Goal: Book appointment/travel/reservation

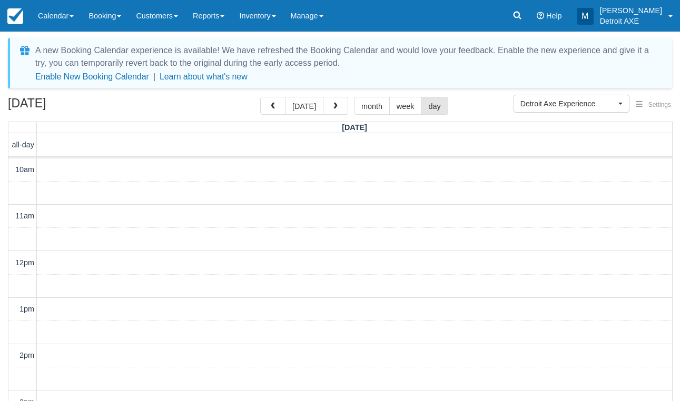
scroll to position [330, 0]
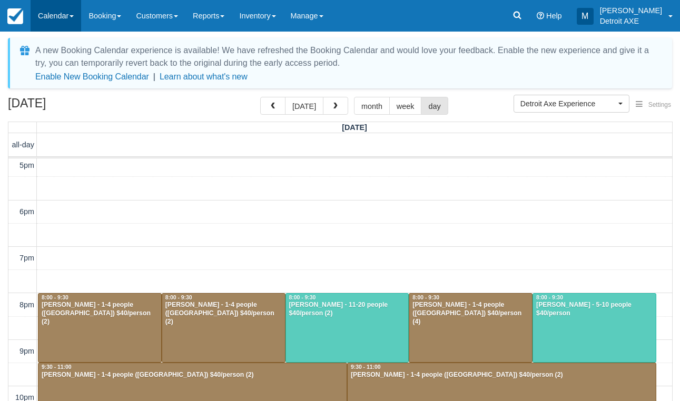
click at [66, 16] on link "Calendar" at bounding box center [56, 16] width 51 height 32
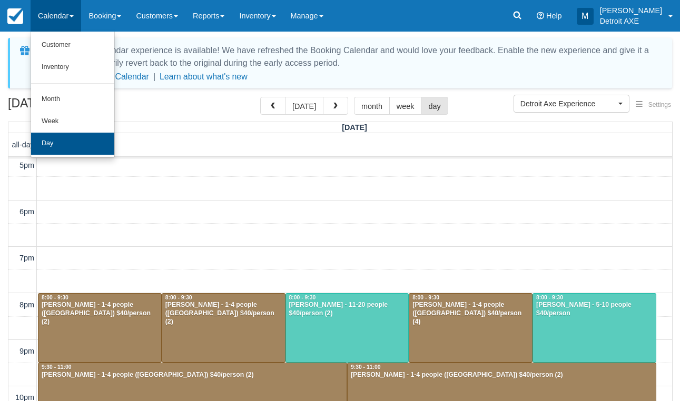
click at [71, 140] on link "Day" at bounding box center [72, 144] width 83 height 22
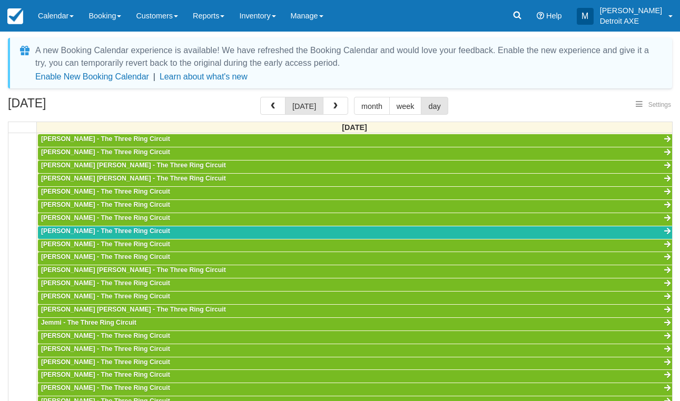
select select
click at [55, 16] on link "Calendar" at bounding box center [56, 16] width 51 height 32
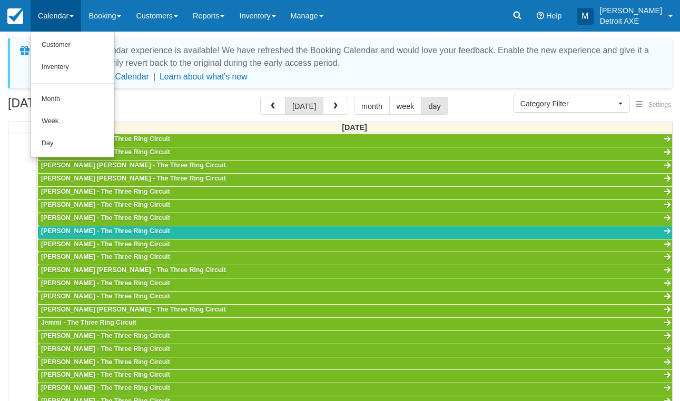
click at [187, 101] on div "October 10, 2025 today month week day" at bounding box center [340, 108] width 664 height 23
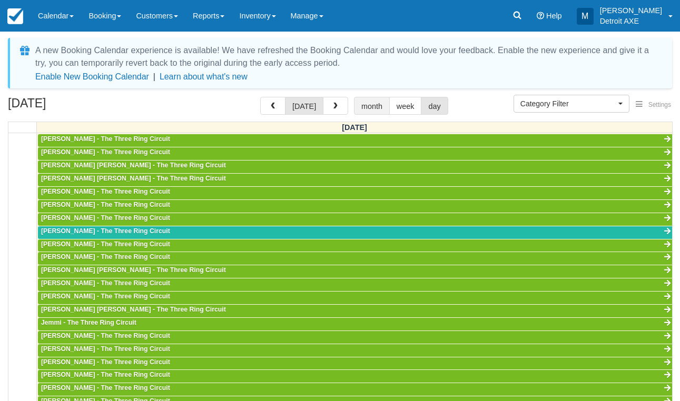
click at [373, 114] on button "month" at bounding box center [372, 106] width 36 height 18
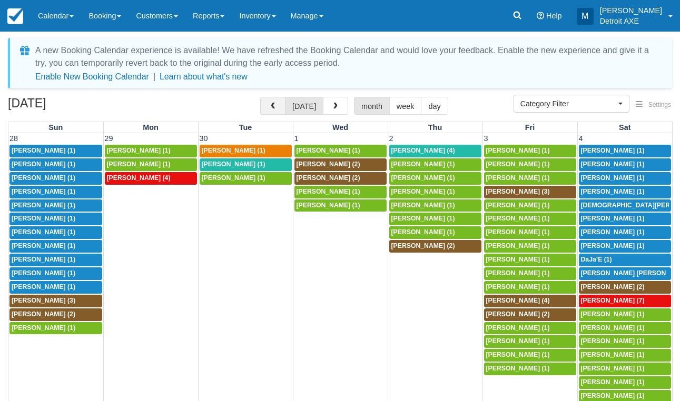
click at [276, 97] on button "button" at bounding box center [272, 106] width 25 height 18
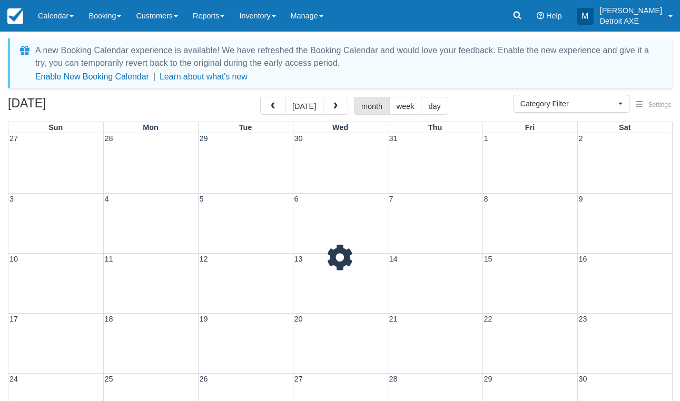
click at [276, 97] on button "button" at bounding box center [272, 106] width 25 height 18
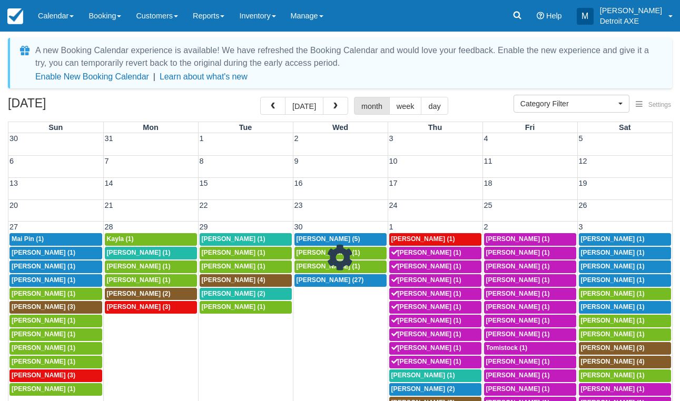
click at [276, 97] on button "button" at bounding box center [272, 106] width 25 height 18
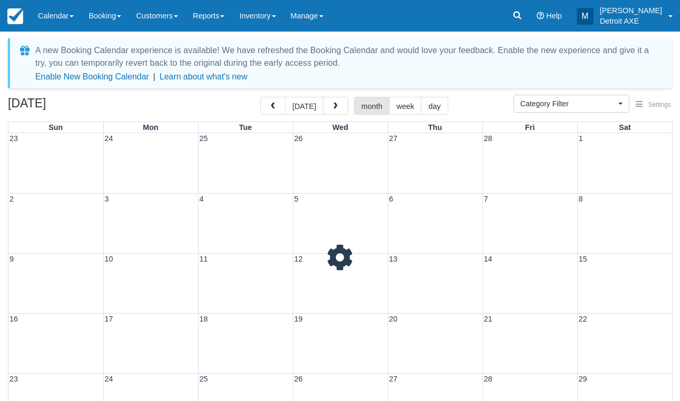
click at [276, 97] on button "button" at bounding box center [272, 106] width 25 height 18
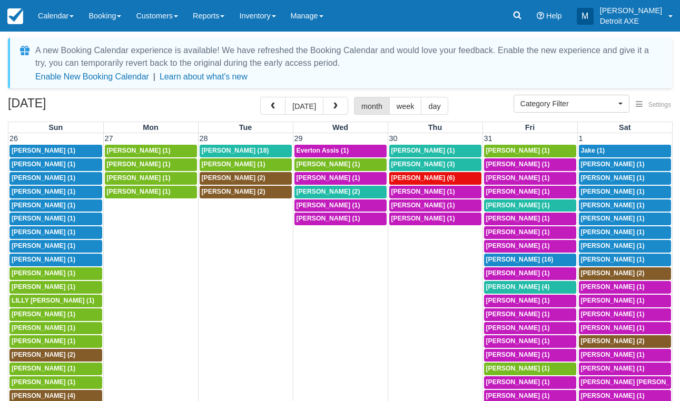
click at [276, 97] on button "button" at bounding box center [272, 106] width 25 height 18
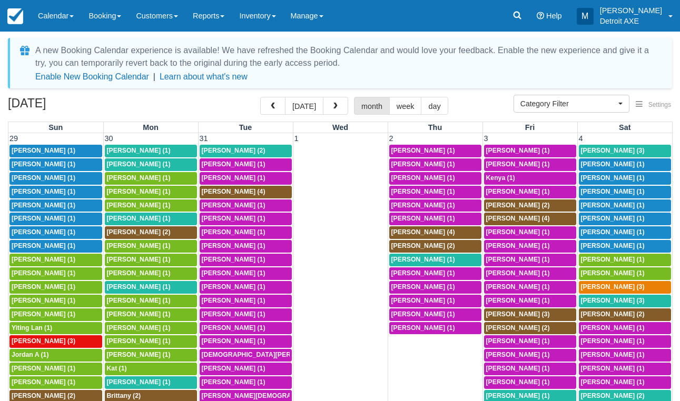
click at [276, 97] on button "button" at bounding box center [272, 106] width 25 height 18
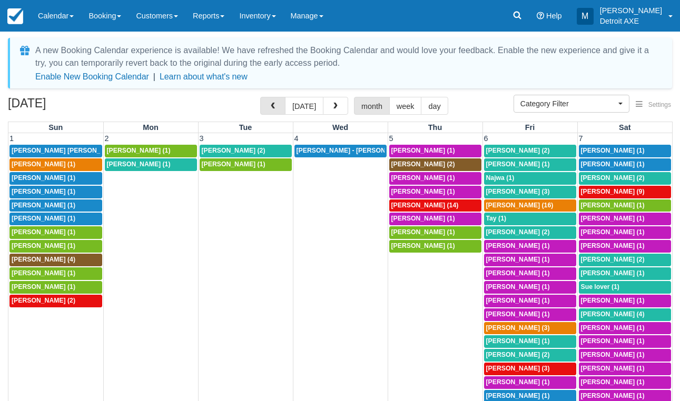
click at [276, 97] on button "button" at bounding box center [272, 106] width 25 height 18
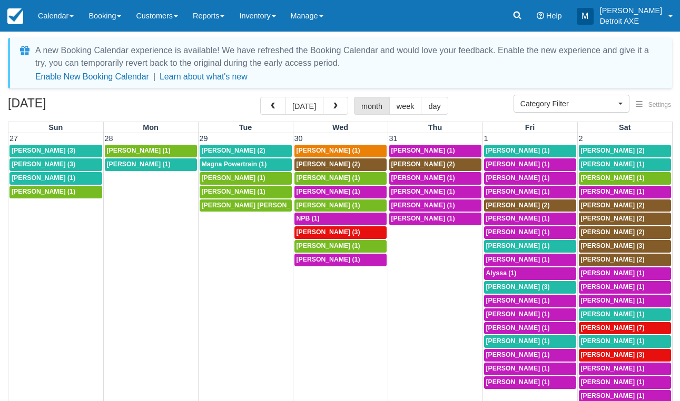
click at [276, 97] on button "button" at bounding box center [272, 106] width 25 height 18
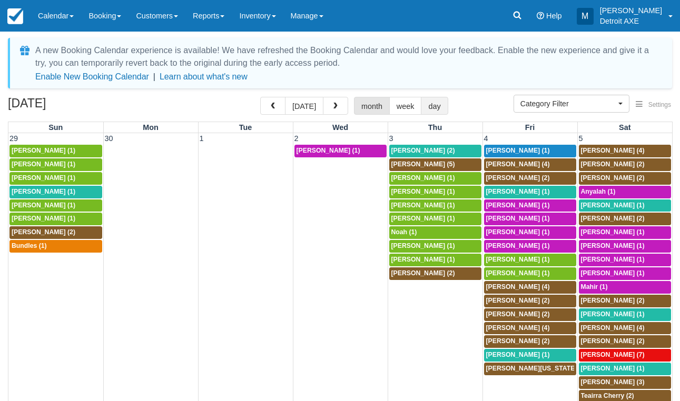
click at [439, 110] on button "day" at bounding box center [434, 106] width 27 height 18
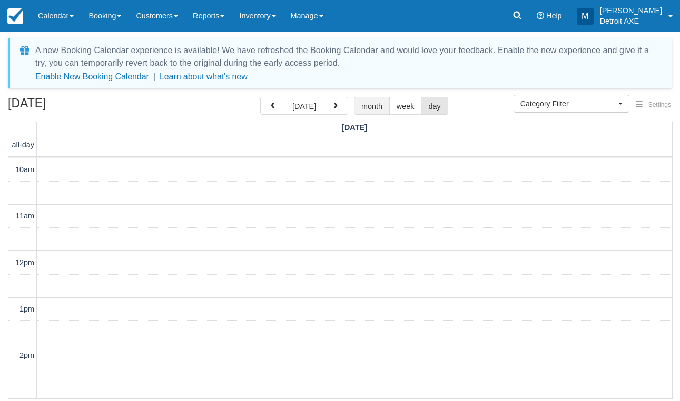
scroll to position [410, 0]
click at [405, 110] on button "week" at bounding box center [405, 106] width 33 height 18
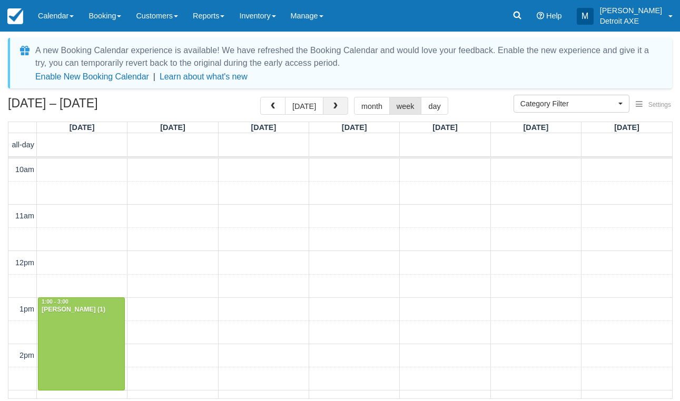
scroll to position [410, 0]
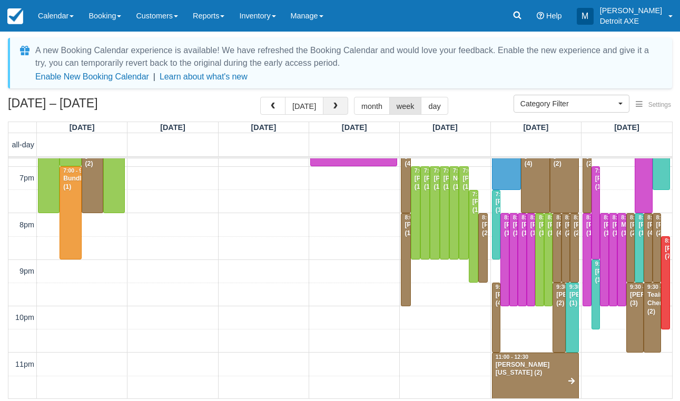
click at [332, 108] on span "button" at bounding box center [335, 106] width 7 height 7
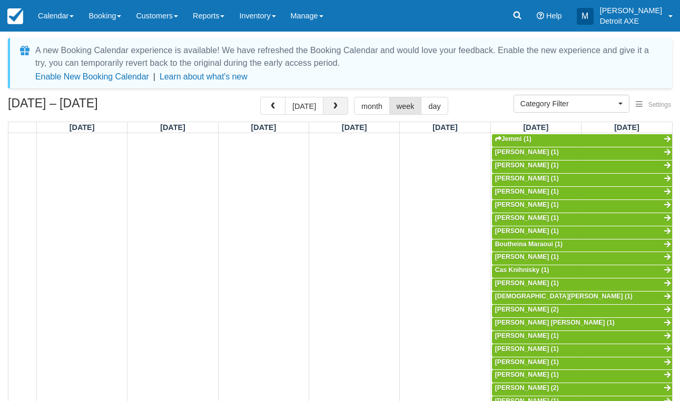
scroll to position [559, 0]
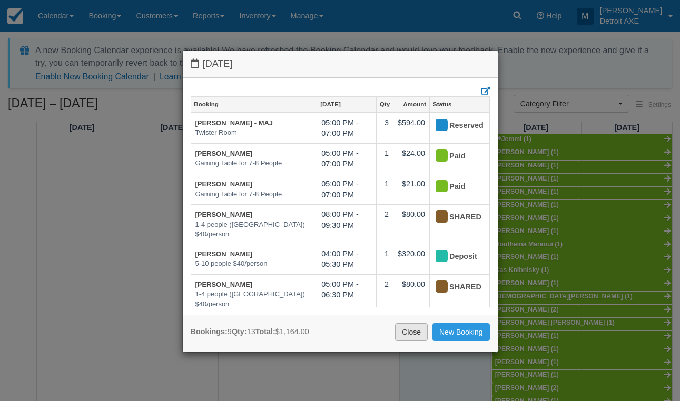
click at [412, 332] on link "Close" at bounding box center [411, 332] width 33 height 18
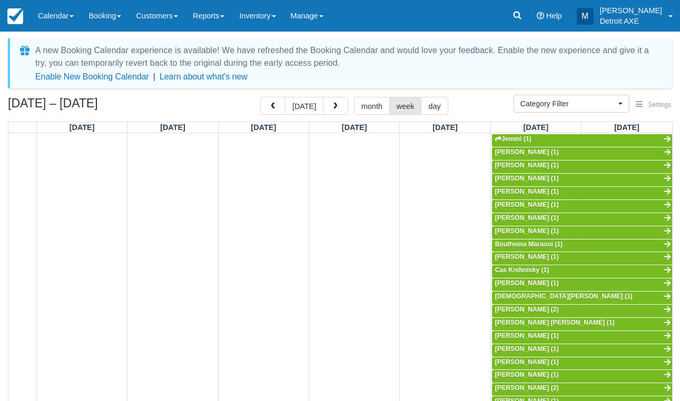
click at [435, 115] on div "Oct 6 – 12, 2024 today month week day" at bounding box center [340, 108] width 664 height 23
click at [433, 106] on button "day" at bounding box center [434, 106] width 27 height 18
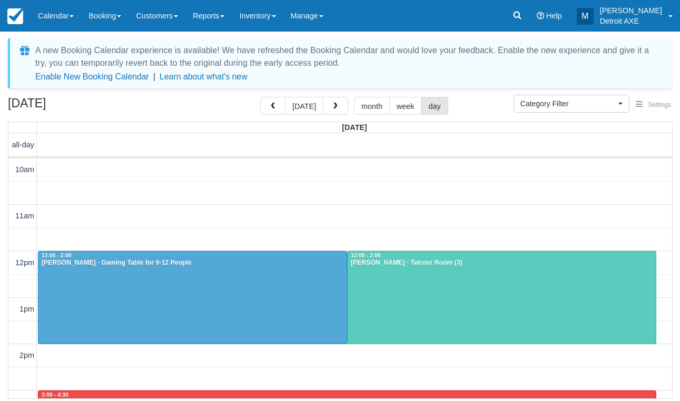
scroll to position [410, 0]
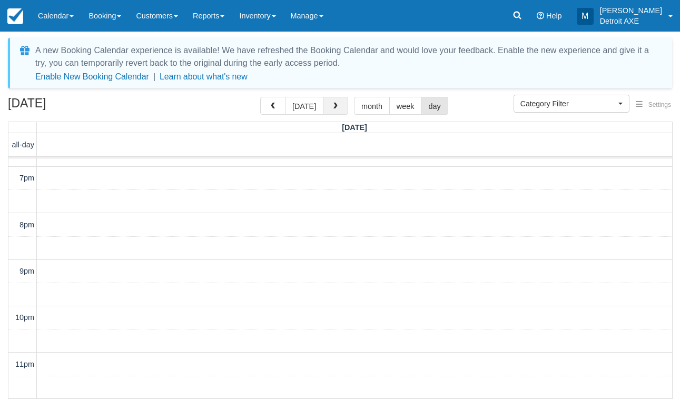
click at [332, 100] on button "button" at bounding box center [335, 106] width 25 height 18
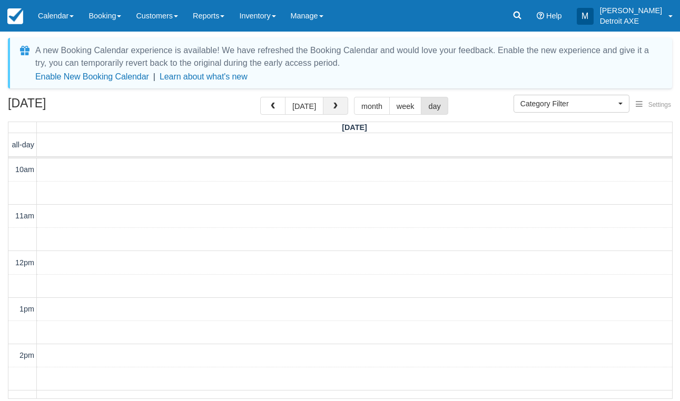
click at [332, 100] on button "button" at bounding box center [335, 106] width 25 height 18
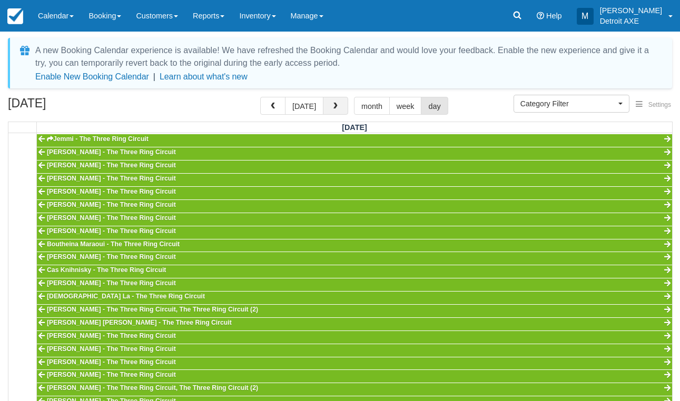
scroll to position [559, 0]
click at [578, 96] on button "Category Filter" at bounding box center [571, 104] width 116 height 18
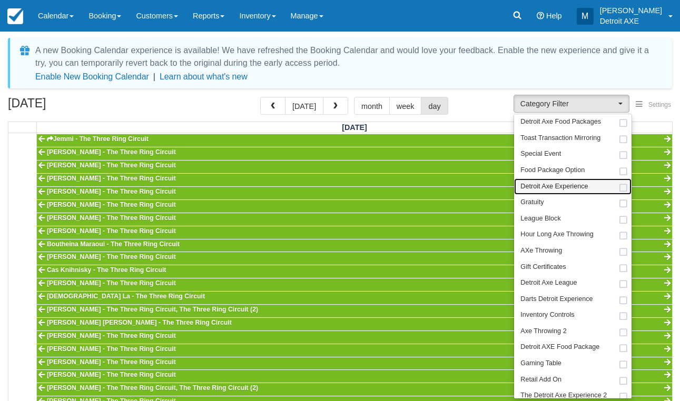
click at [568, 186] on span "Detroit Axe Experience" at bounding box center [553, 186] width 67 height 9
select select "14"
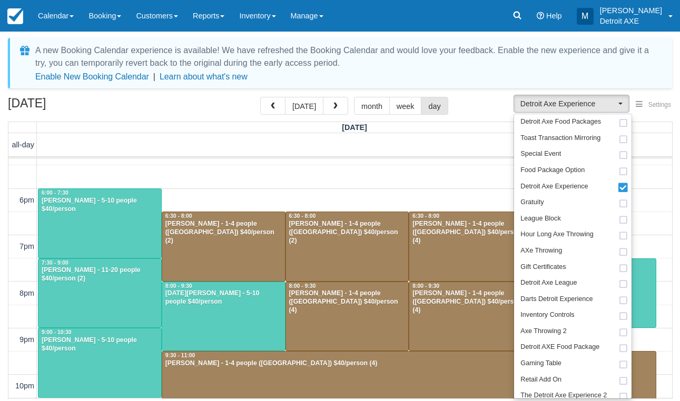
scroll to position [334, 0]
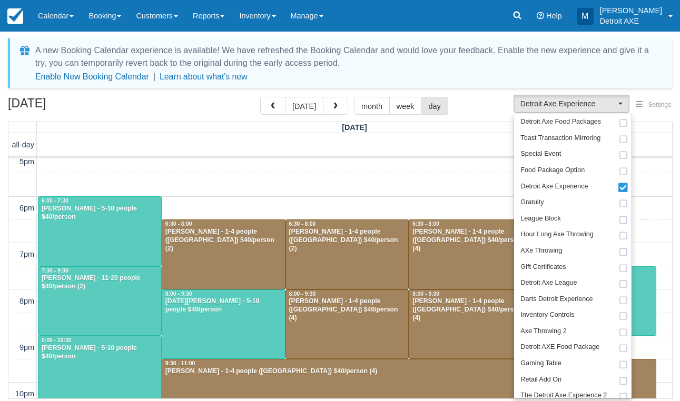
click at [194, 105] on div "October 12, 2024 today month week day" at bounding box center [340, 108] width 664 height 23
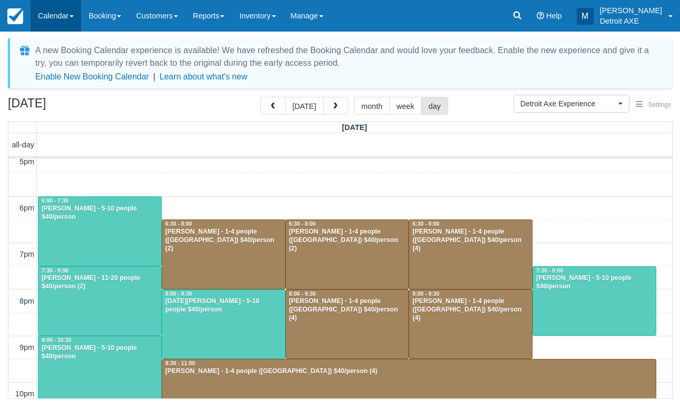
click at [70, 20] on link "Calendar" at bounding box center [56, 16] width 51 height 32
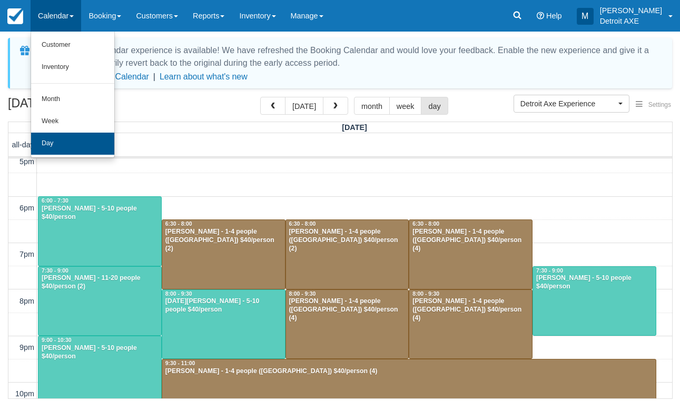
click at [78, 140] on link "Day" at bounding box center [72, 144] width 83 height 22
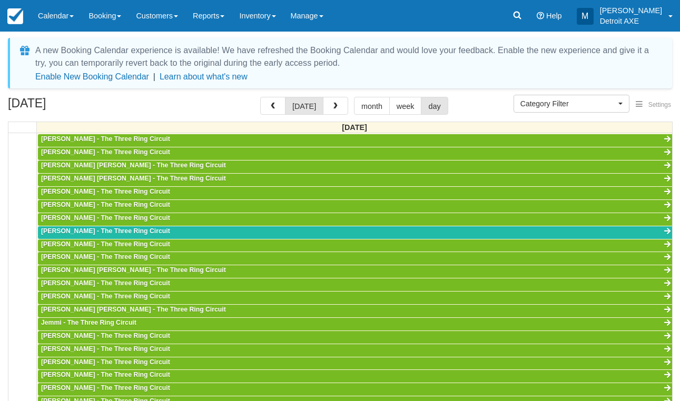
select select
click at [73, 25] on link "Calendar" at bounding box center [56, 16] width 51 height 32
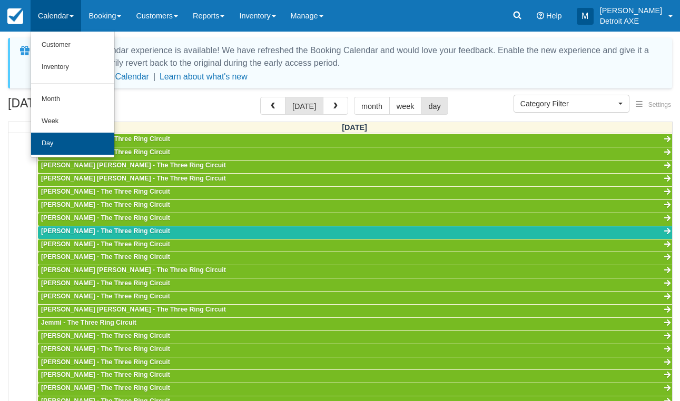
click at [87, 143] on link "Day" at bounding box center [72, 144] width 83 height 22
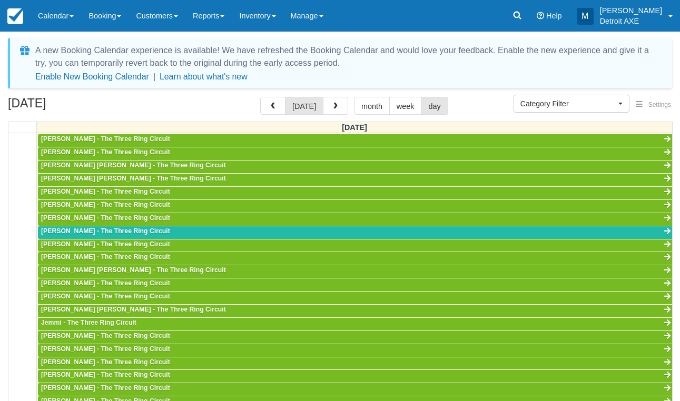
scroll to position [330, 0]
click at [326, 111] on button "button" at bounding box center [335, 106] width 25 height 18
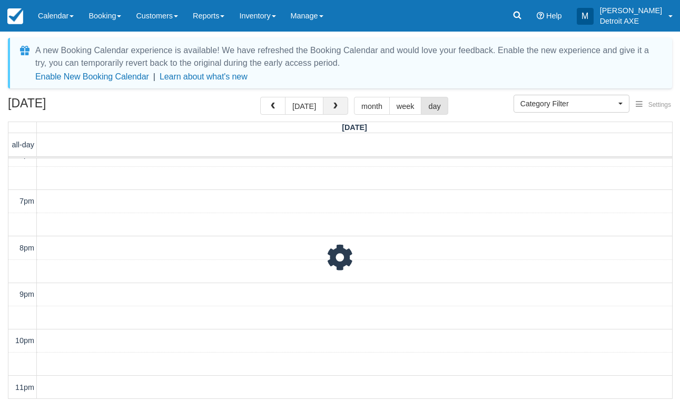
scroll to position [387, 0]
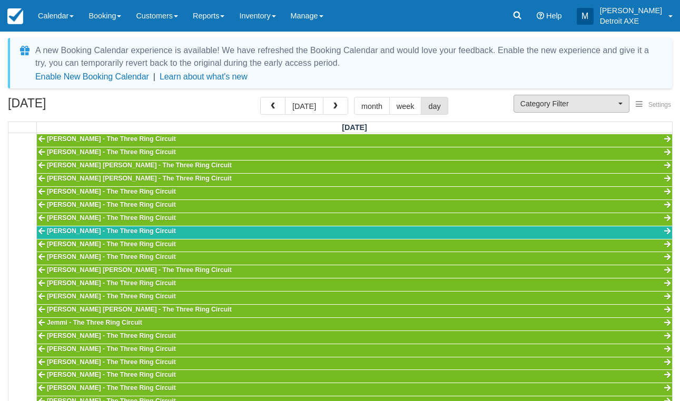
click at [552, 105] on span "Category Filter" at bounding box center [567, 103] width 95 height 11
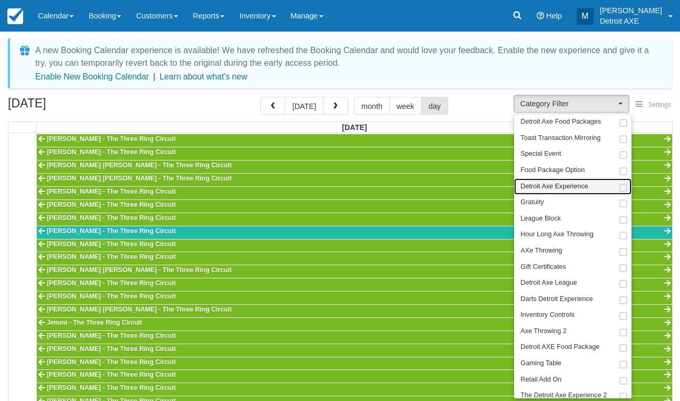
click at [573, 187] on span "Detroit Axe Experience" at bounding box center [553, 186] width 67 height 9
select select "14"
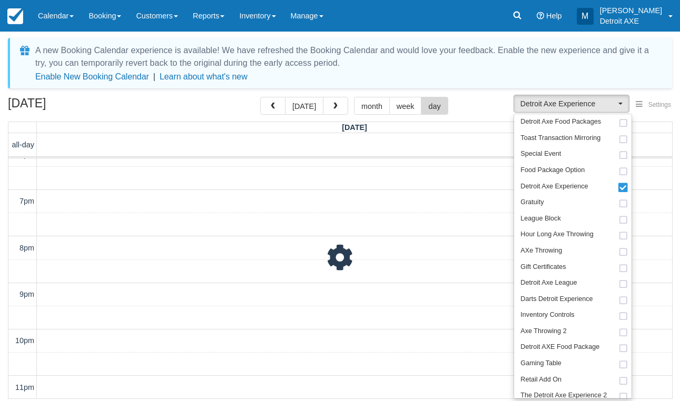
scroll to position [387, 0]
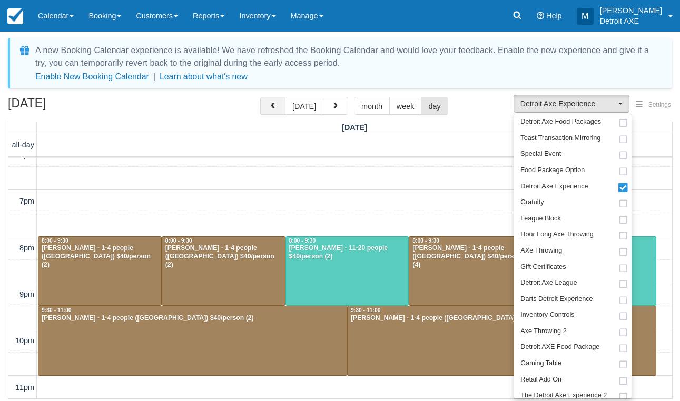
click at [274, 110] on span "button" at bounding box center [272, 106] width 7 height 7
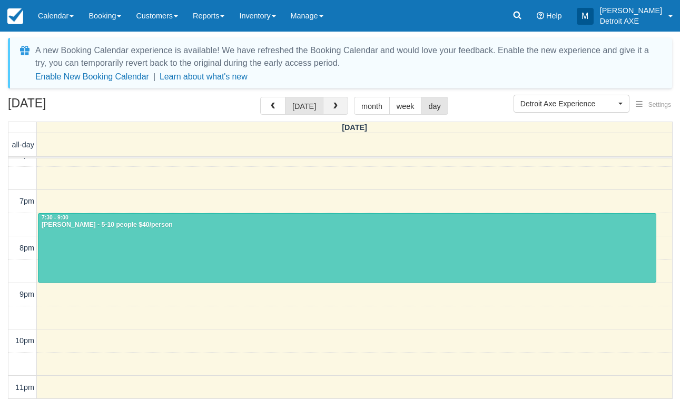
click at [337, 105] on button "button" at bounding box center [335, 106] width 25 height 18
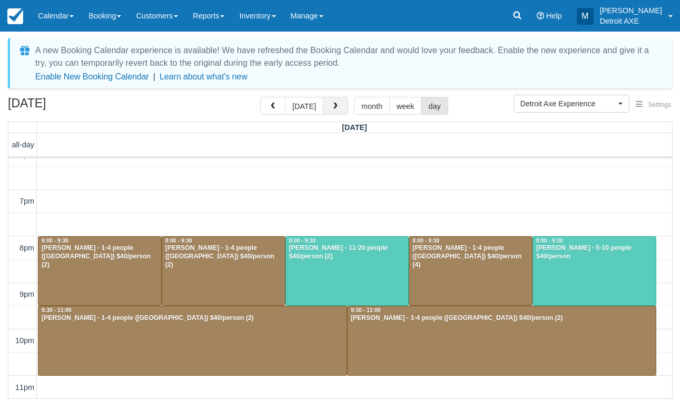
click at [332, 106] on span "button" at bounding box center [335, 106] width 7 height 7
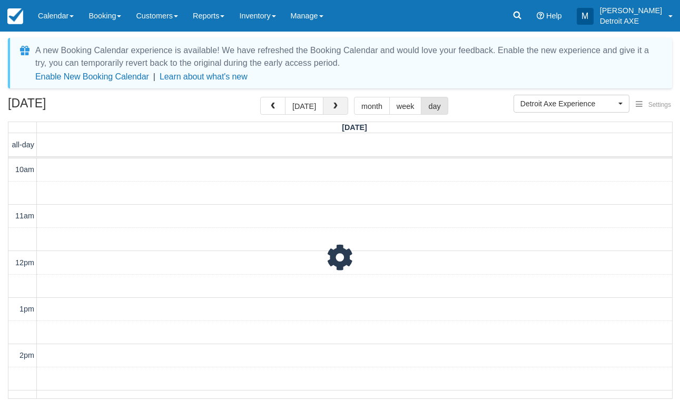
scroll to position [387, 0]
click at [272, 102] on button "button" at bounding box center [272, 106] width 25 height 18
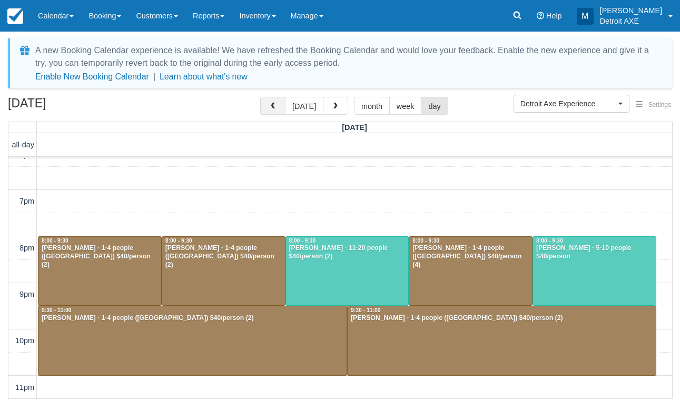
click at [271, 104] on span "button" at bounding box center [272, 106] width 7 height 7
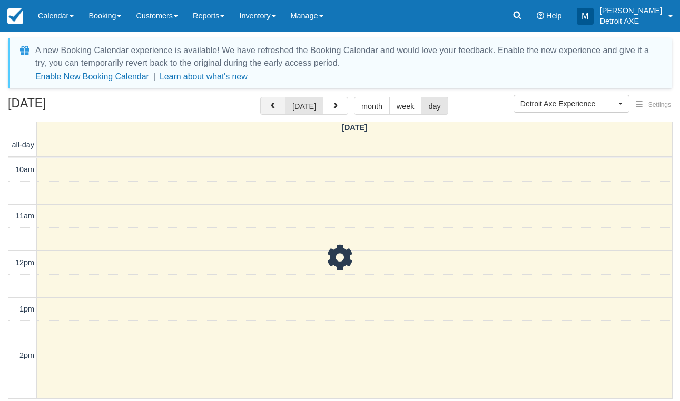
scroll to position [387, 0]
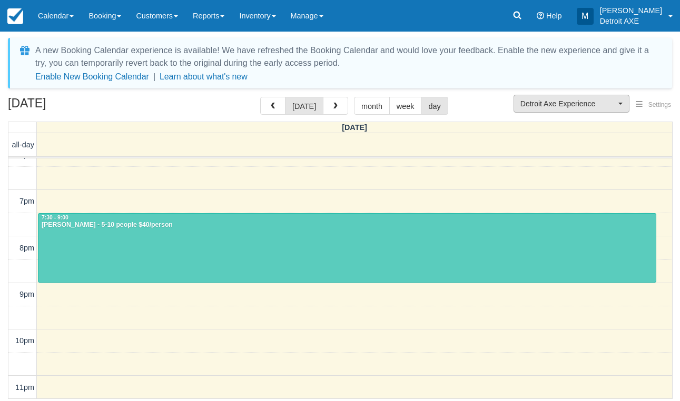
click at [596, 103] on span "Detroit Axe Experience" at bounding box center [567, 103] width 95 height 11
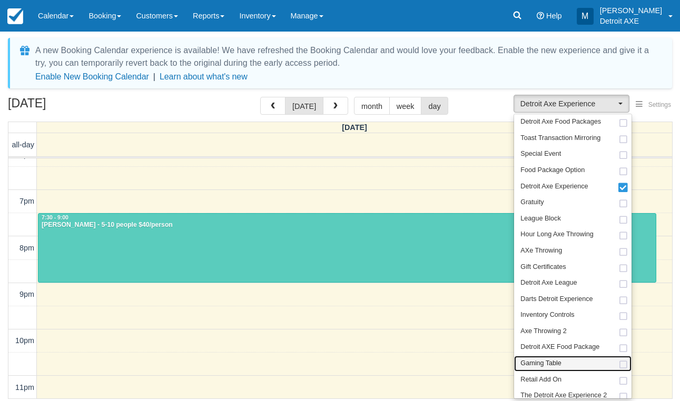
click at [574, 356] on link "Gaming Table" at bounding box center [572, 364] width 117 height 16
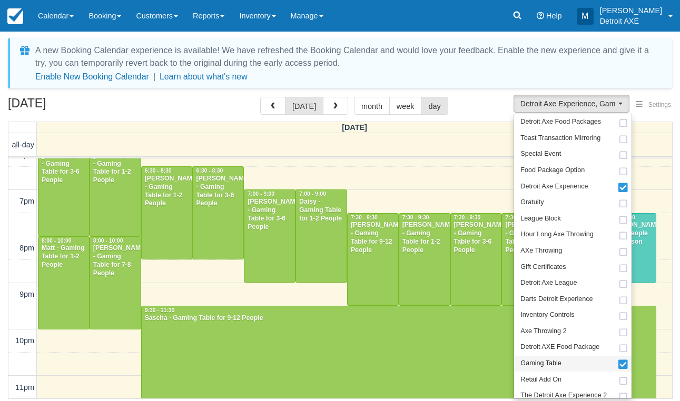
scroll to position [387, 0]
click at [174, 355] on div at bounding box center [399, 352] width 514 height 92
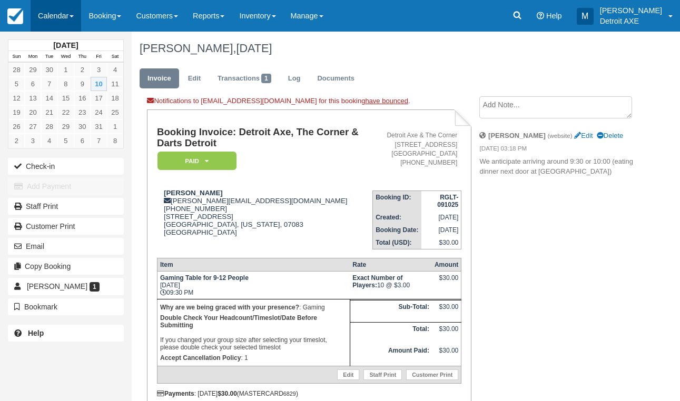
click at [59, 12] on link "Calendar" at bounding box center [56, 16] width 51 height 32
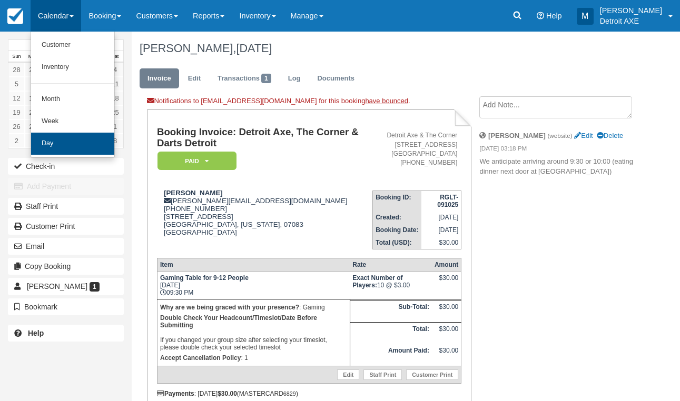
click at [81, 136] on link "Day" at bounding box center [72, 144] width 83 height 22
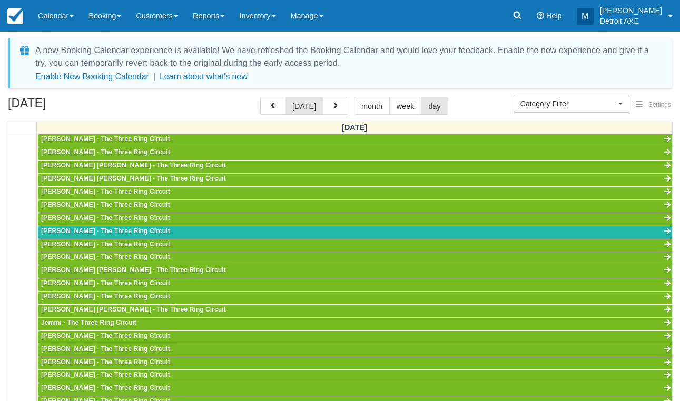
select select
